Goal: Task Accomplishment & Management: Use online tool/utility

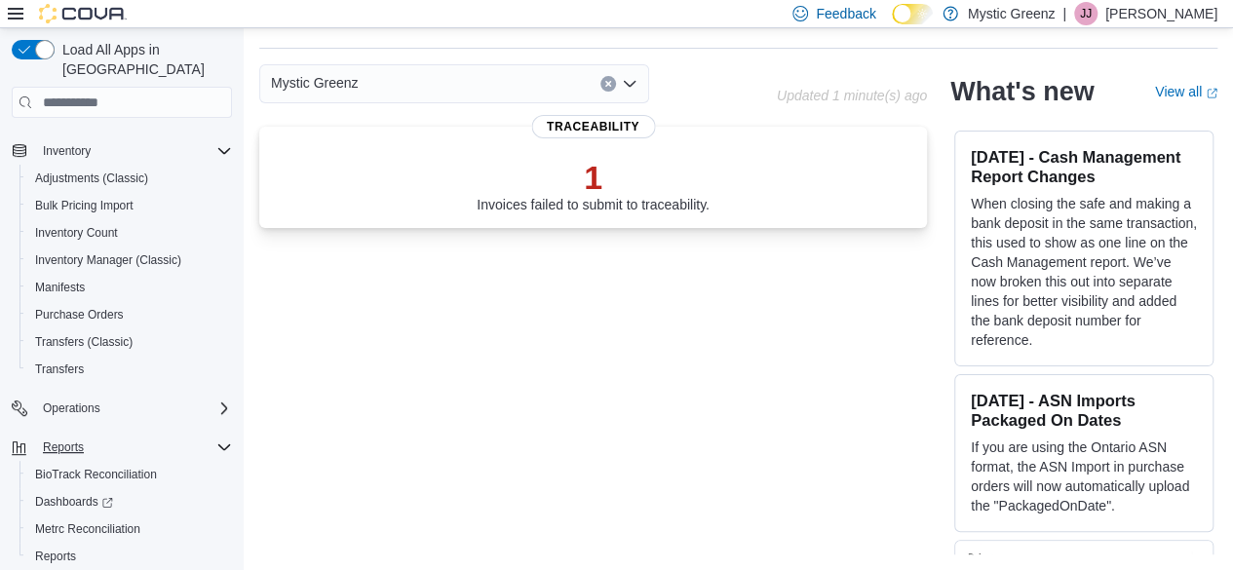
scroll to position [291, 0]
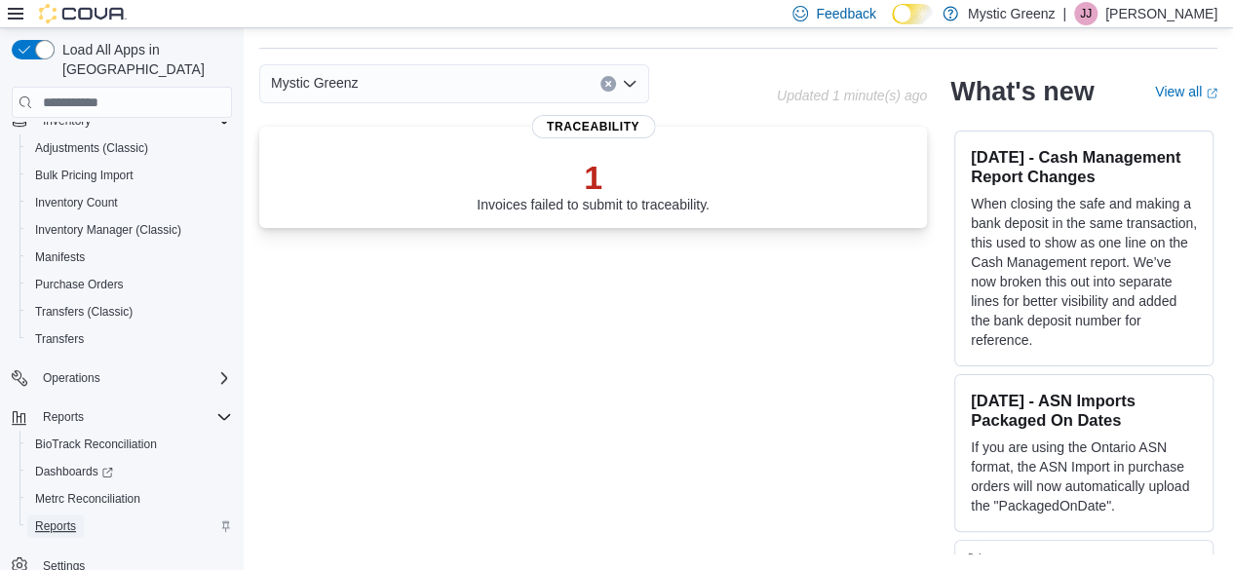
click at [74, 519] on span "Reports" at bounding box center [55, 527] width 41 height 16
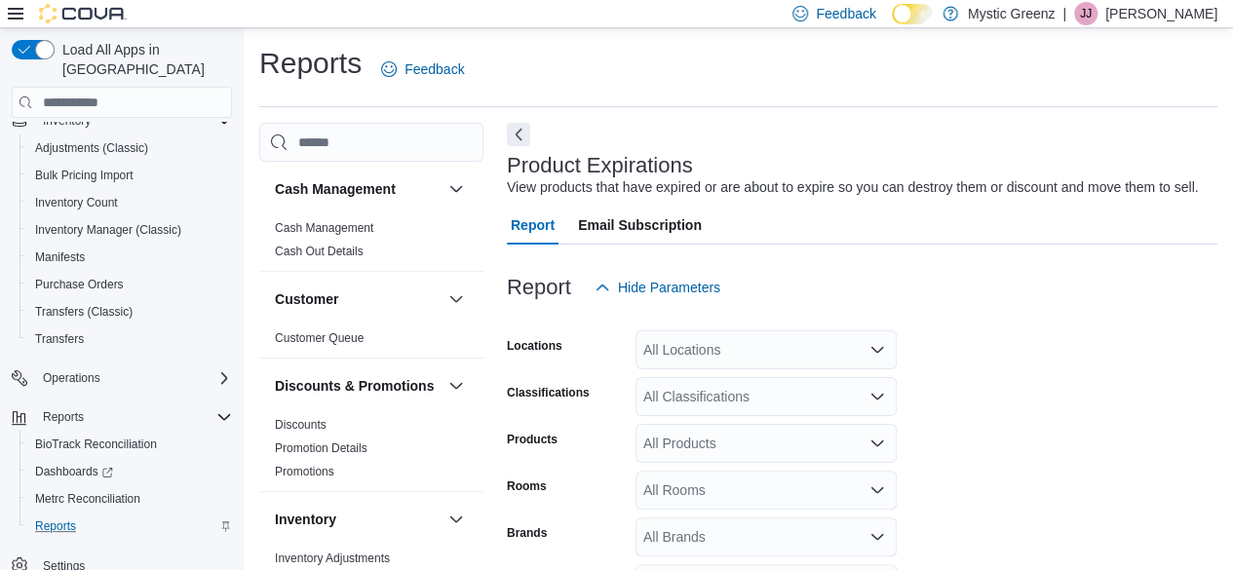
scroll to position [45, 0]
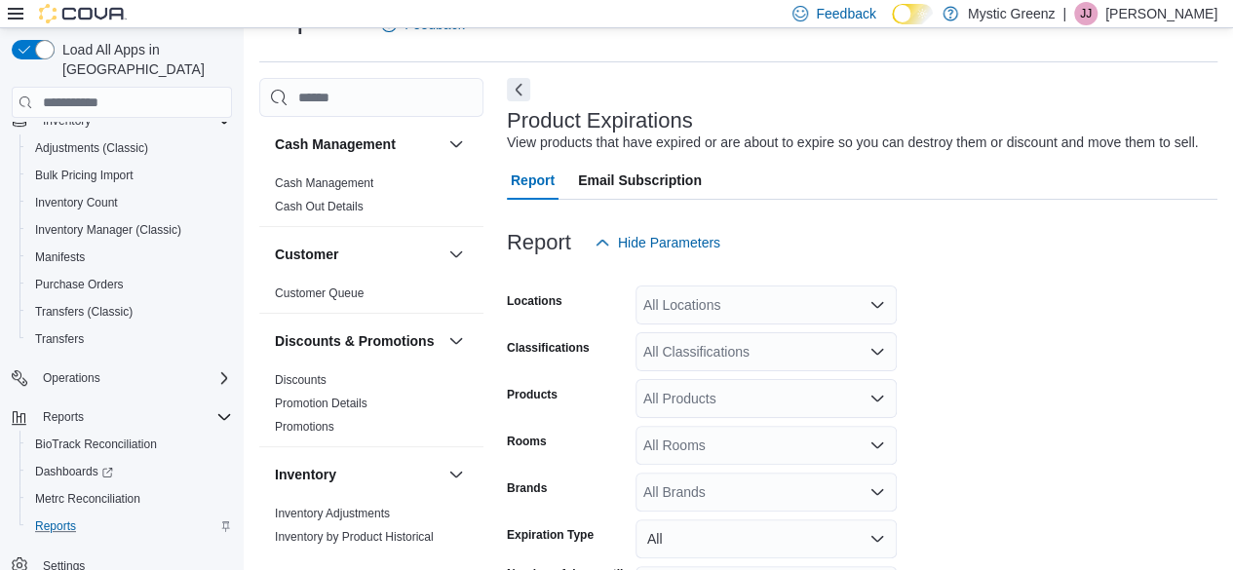
click at [841, 310] on div "All Locations" at bounding box center [766, 305] width 261 height 39
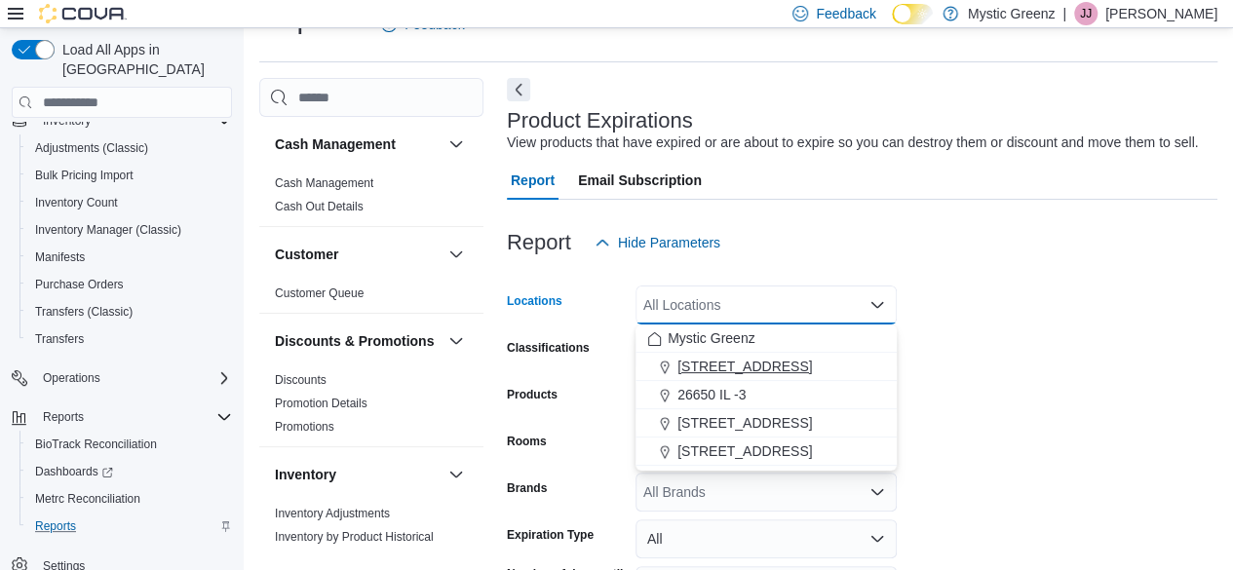
click at [786, 367] on span "1120 Woodlawn Rd" at bounding box center [745, 366] width 135 height 19
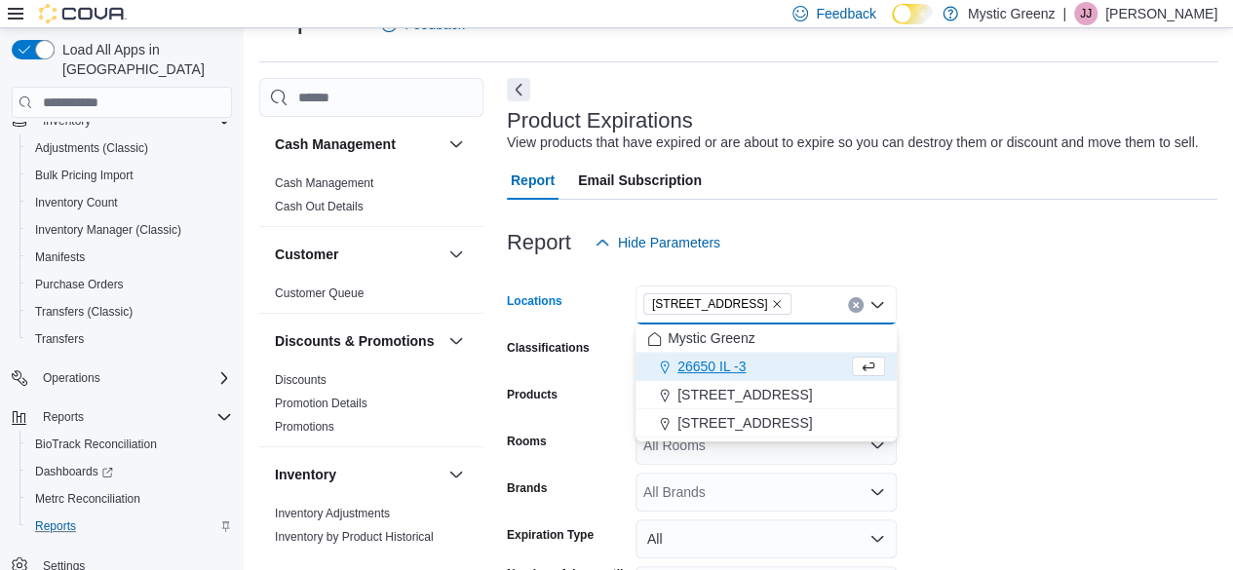
click at [990, 314] on form "Locations 1120 Woodlawn Rd Combo box. Selected. 1120 Woodlawn Rd. Press Backspa…" at bounding box center [862, 461] width 711 height 398
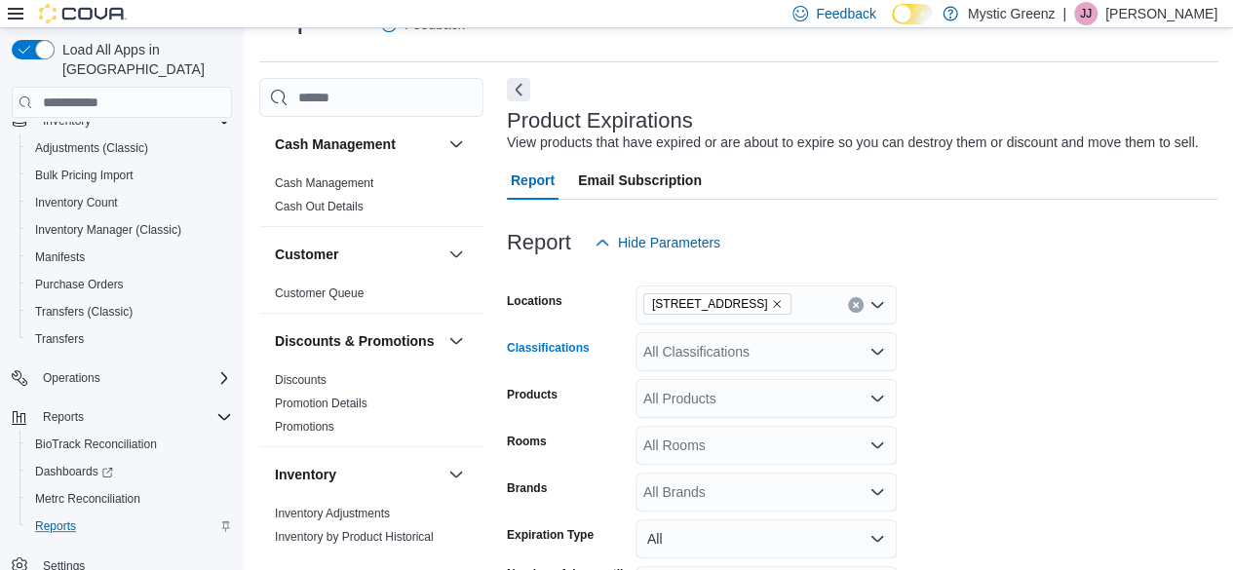
click at [843, 357] on div "All Classifications" at bounding box center [766, 351] width 261 height 39
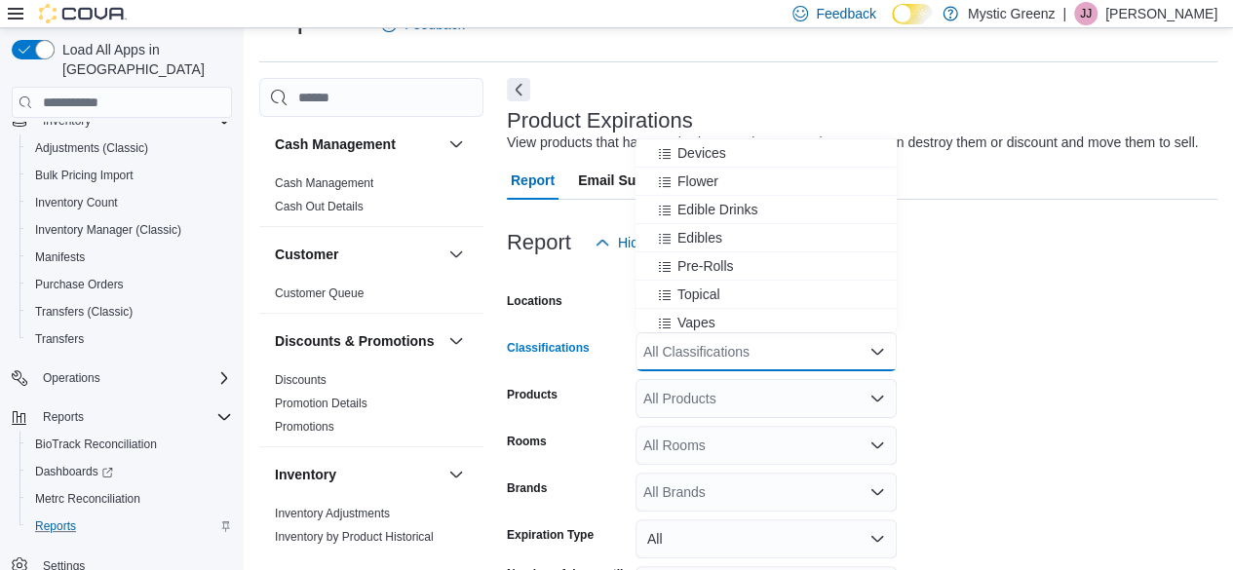
scroll to position [97, 0]
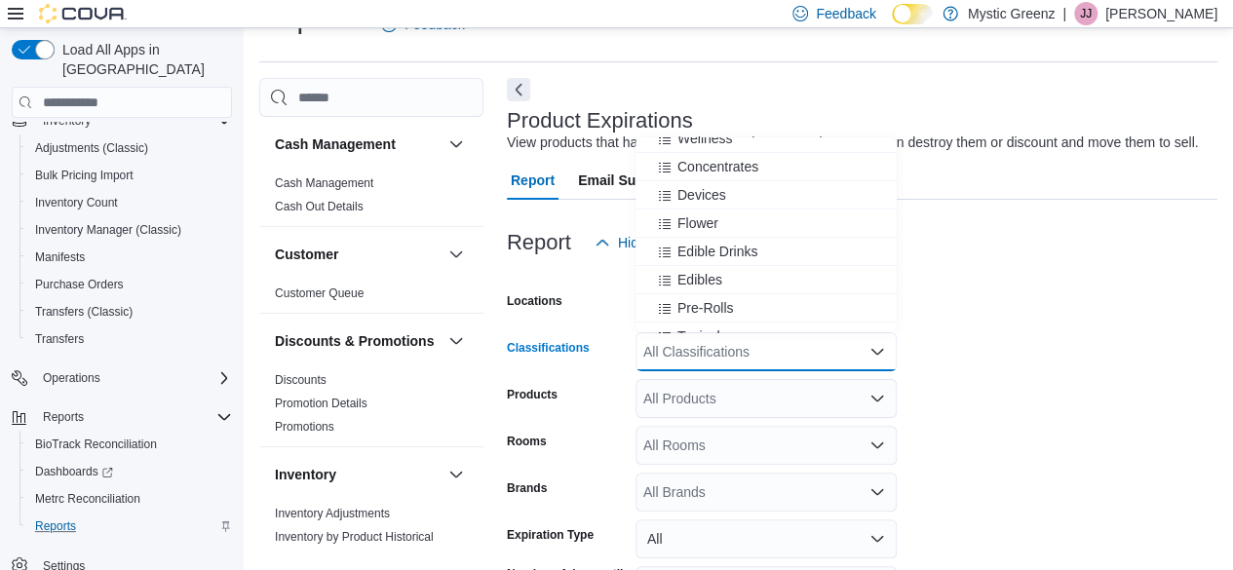
click at [1045, 355] on form "Locations 1120 Woodlawn Rd Classifications All Classifications Combo box. Selec…" at bounding box center [862, 461] width 711 height 398
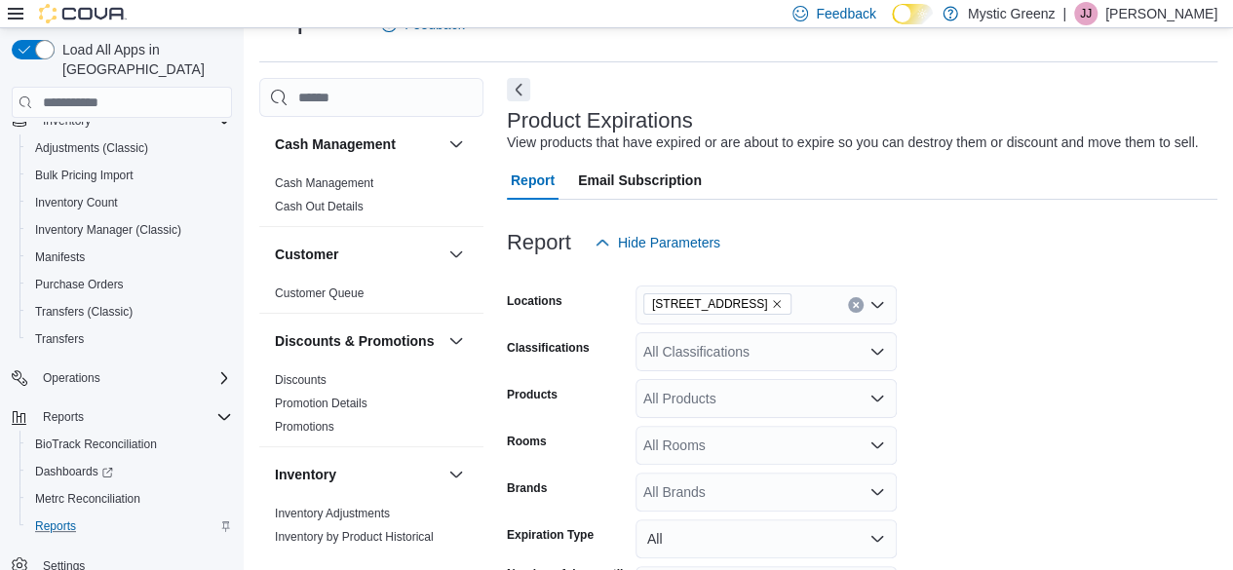
click at [801, 439] on div "All Rooms" at bounding box center [766, 445] width 261 height 39
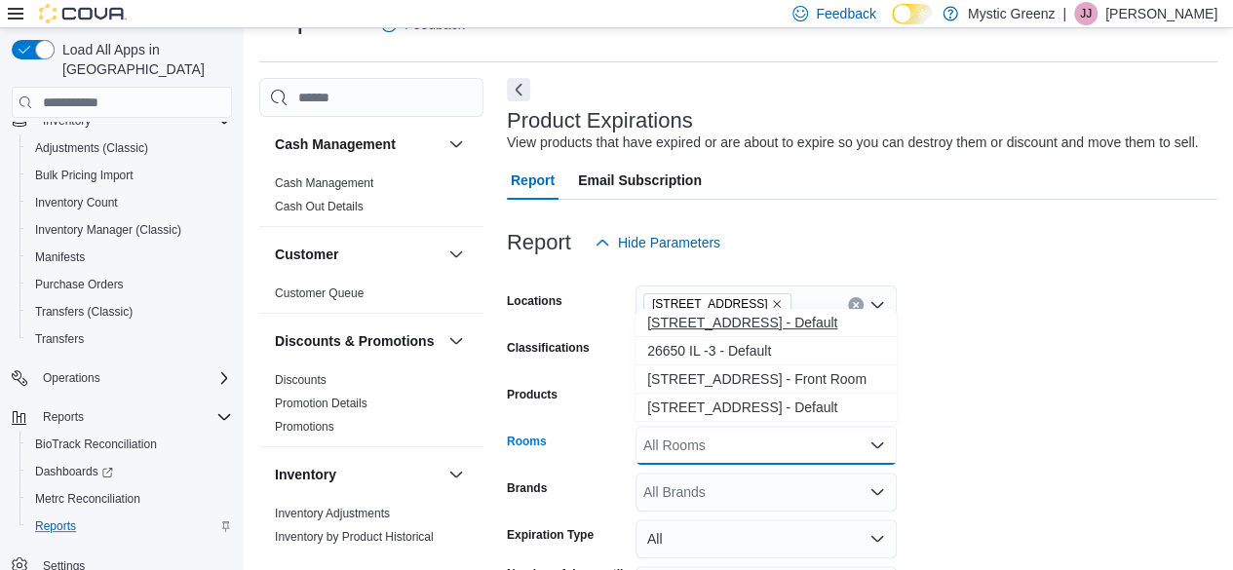
click at [735, 324] on span "1120 Woodlawn Rd - Default" at bounding box center [766, 322] width 238 height 19
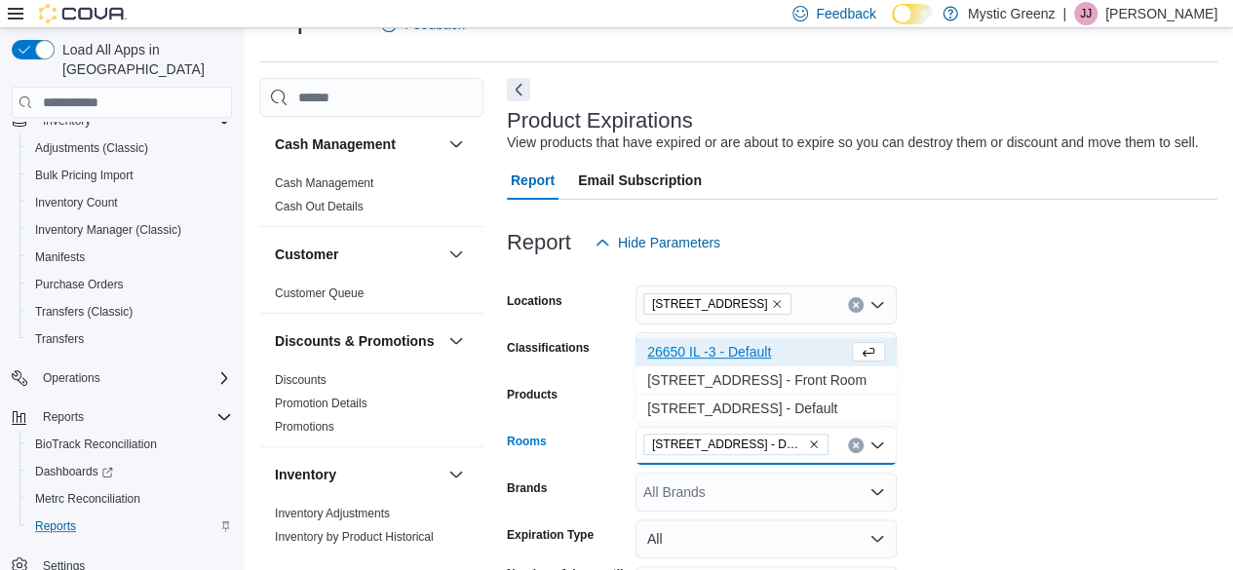
click at [1017, 416] on form "Locations 1120 Woodlawn Rd Classifications All Classifications Products All Pro…" at bounding box center [862, 461] width 711 height 398
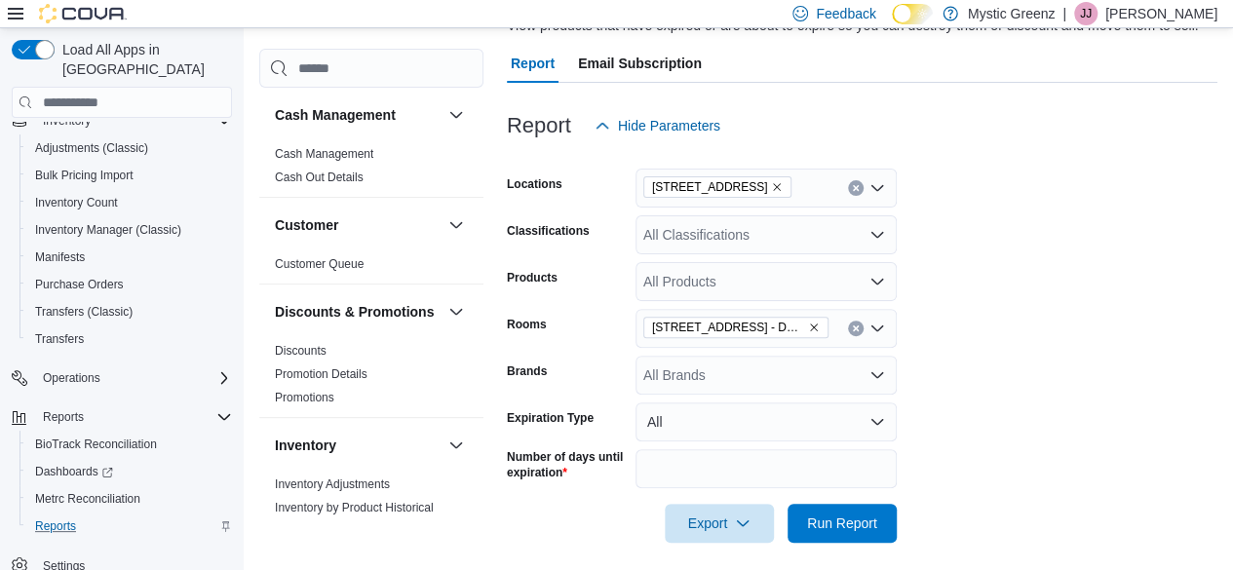
scroll to position [174, 0]
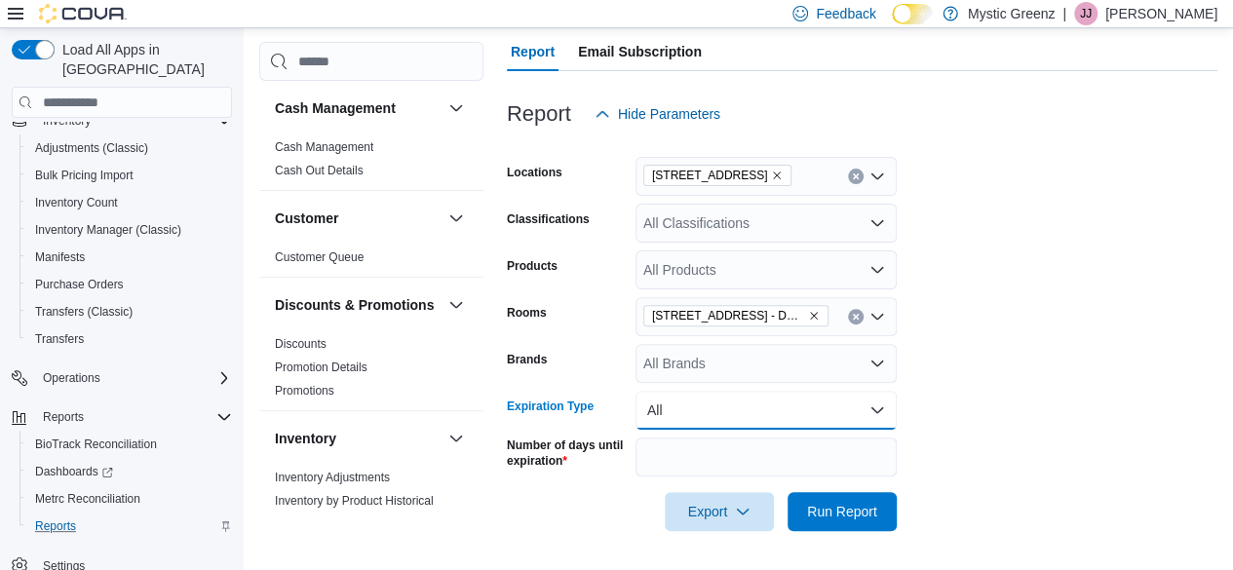
click at [768, 408] on button "All" at bounding box center [766, 410] width 261 height 39
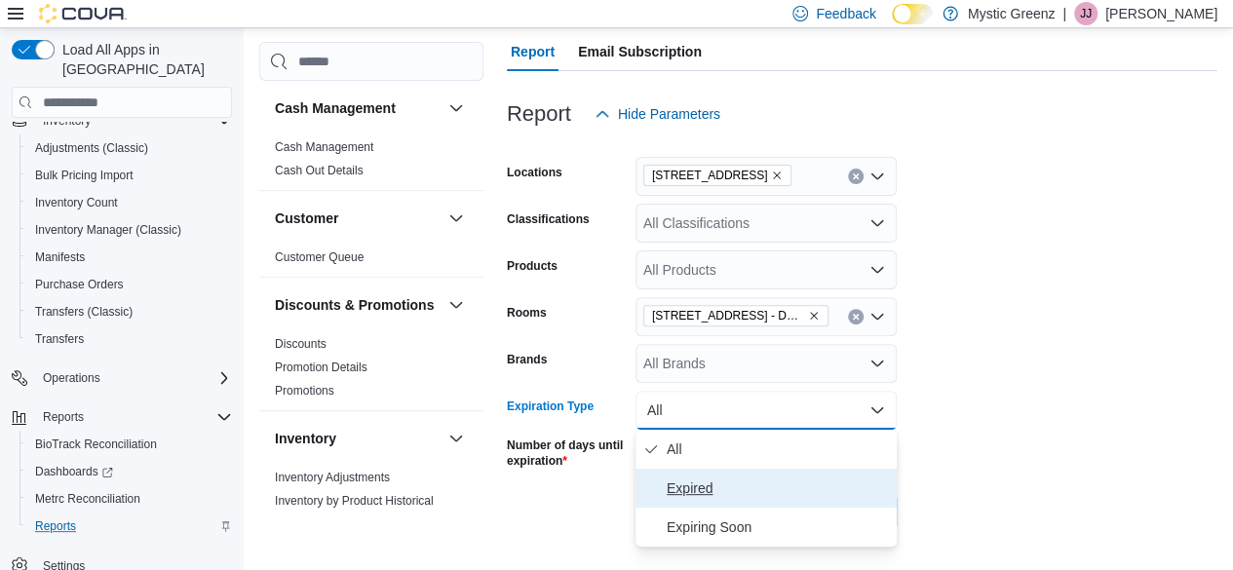
click at [691, 480] on span "Expired" at bounding box center [778, 488] width 222 height 23
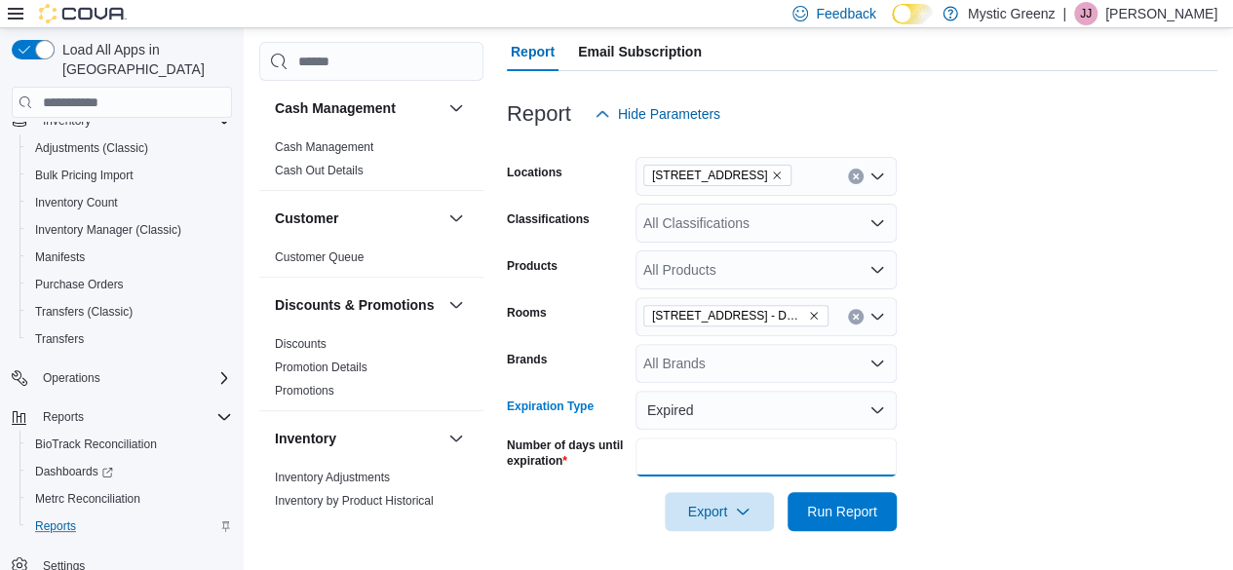
click at [725, 452] on input "**" at bounding box center [766, 457] width 261 height 39
type input "*"
type input "**"
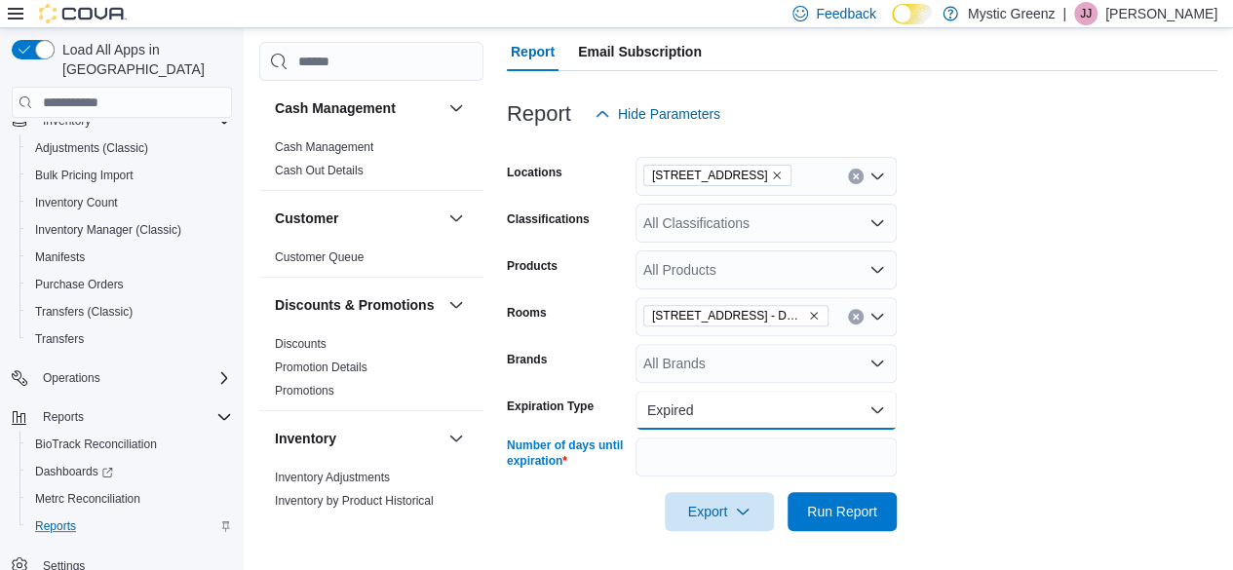
click at [848, 407] on button "Expired" at bounding box center [766, 410] width 261 height 39
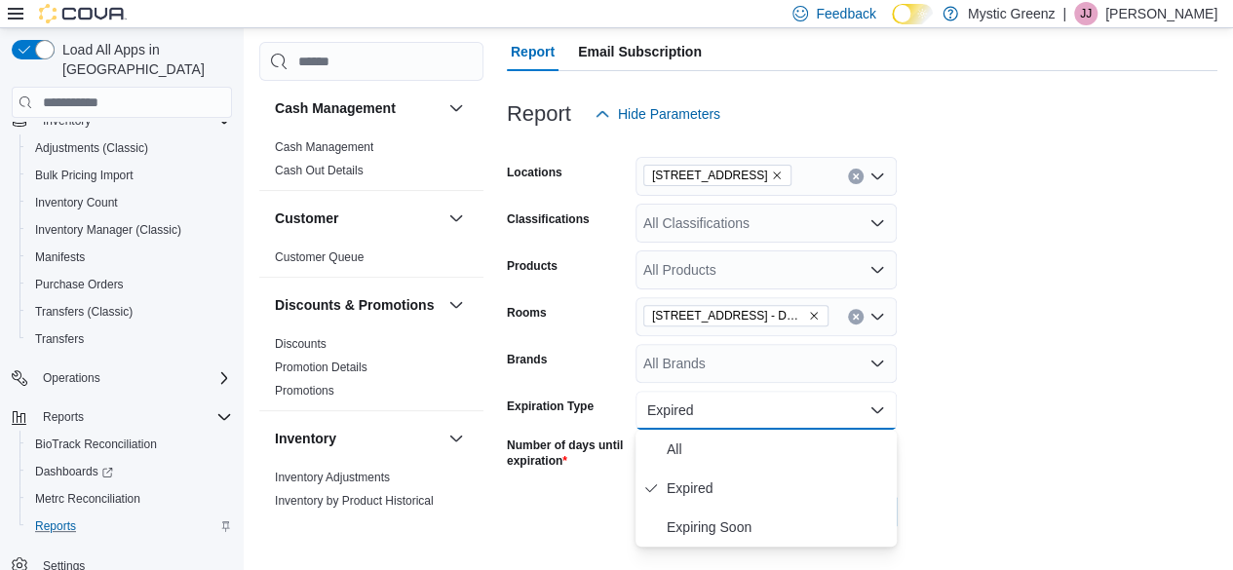
click at [954, 420] on form "Locations 1120 Woodlawn Rd Classifications All Classifications Products All Pro…" at bounding box center [862, 333] width 711 height 398
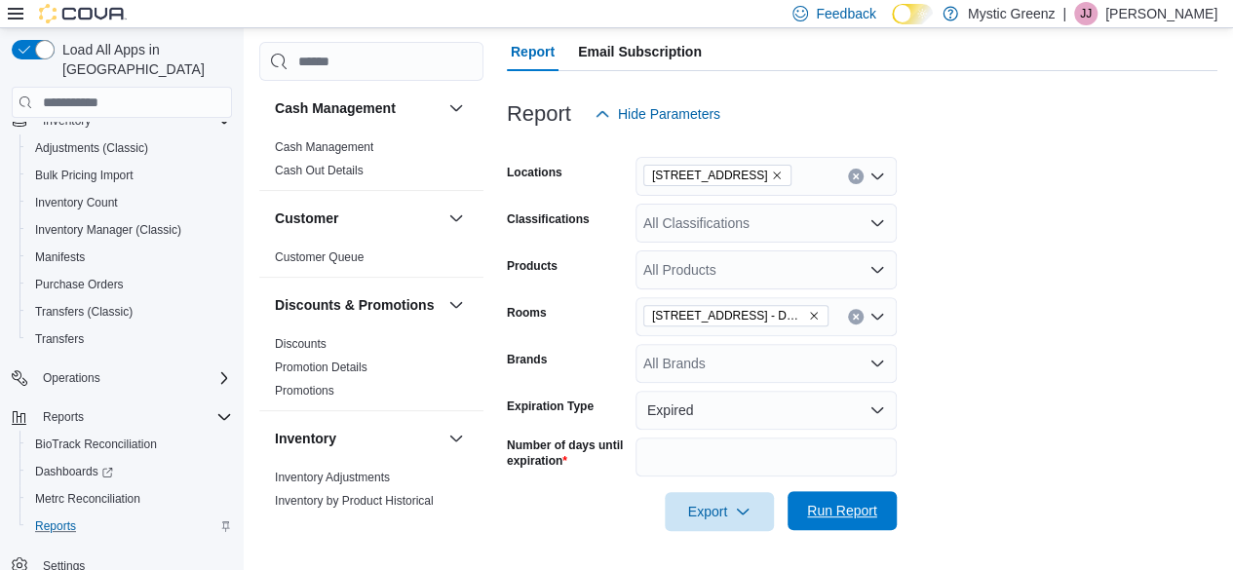
click at [827, 496] on span "Run Report" at bounding box center [842, 510] width 86 height 39
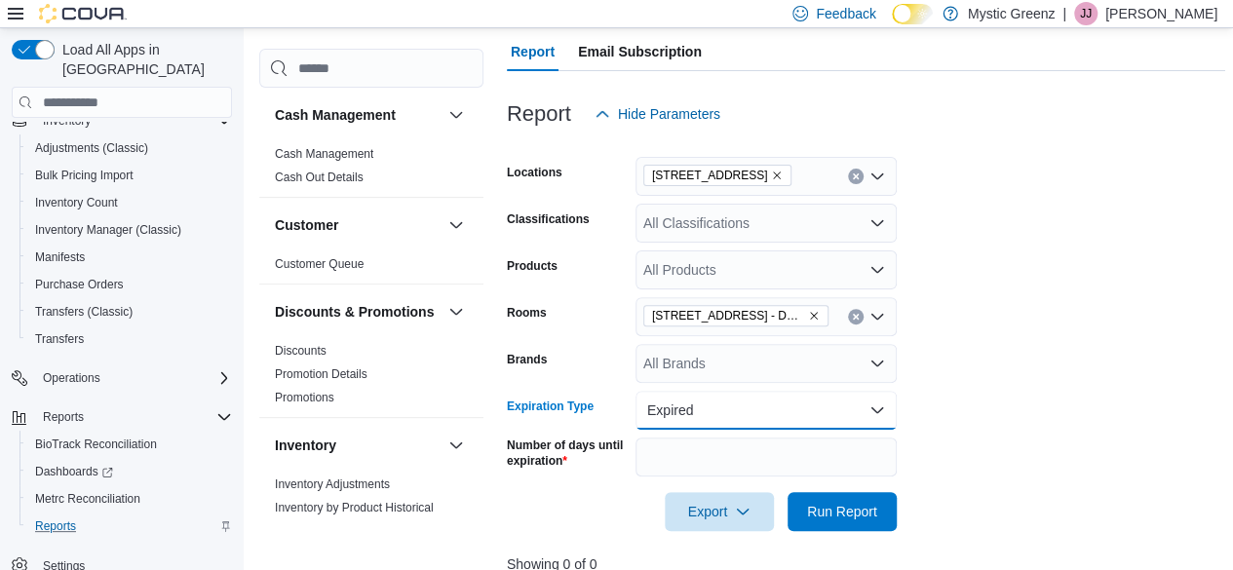
click at [756, 403] on button "Expired" at bounding box center [766, 410] width 261 height 39
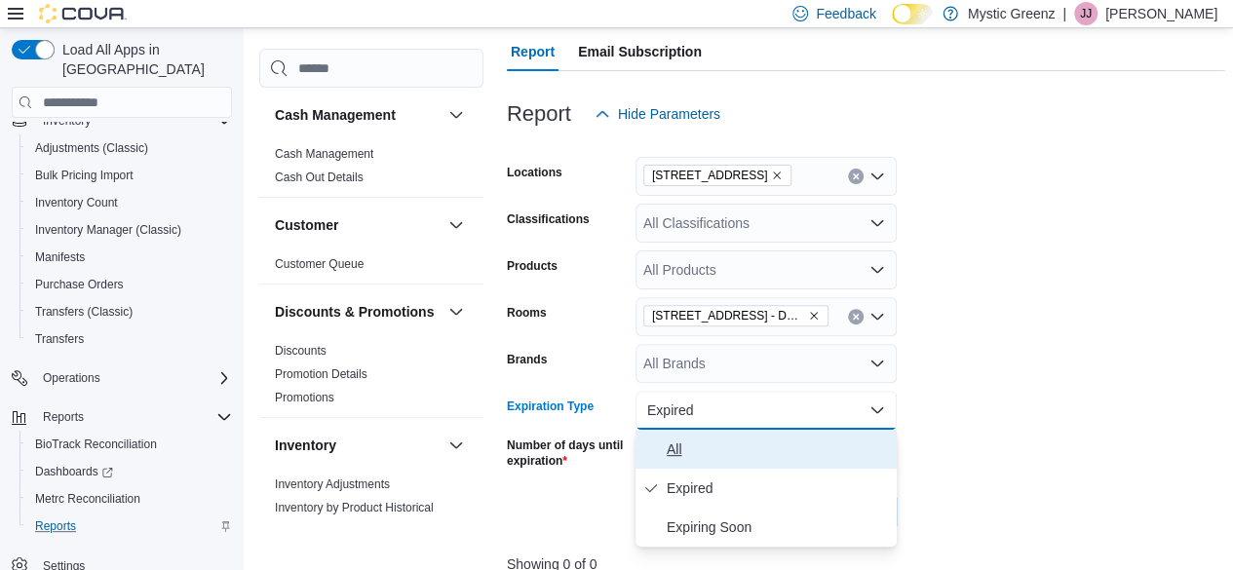
click at [724, 442] on span "All" at bounding box center [778, 449] width 222 height 23
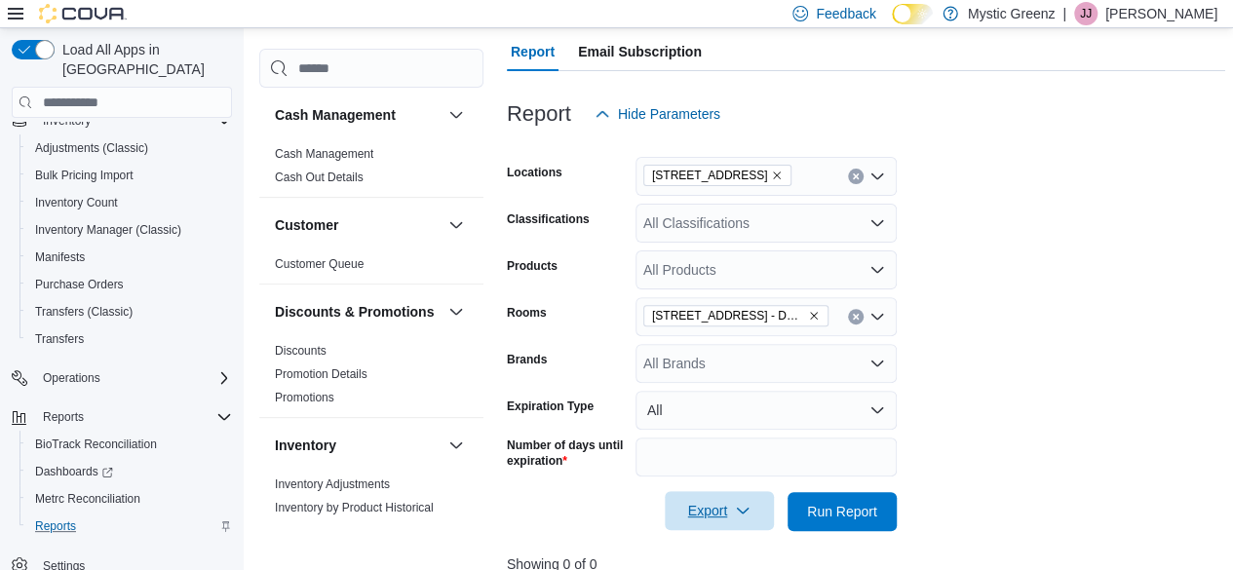
click at [725, 495] on span "Export" at bounding box center [720, 510] width 86 height 39
click at [729, 399] on span "Export to Excel" at bounding box center [722, 395] width 88 height 16
